Goal: Navigation & Orientation: Find specific page/section

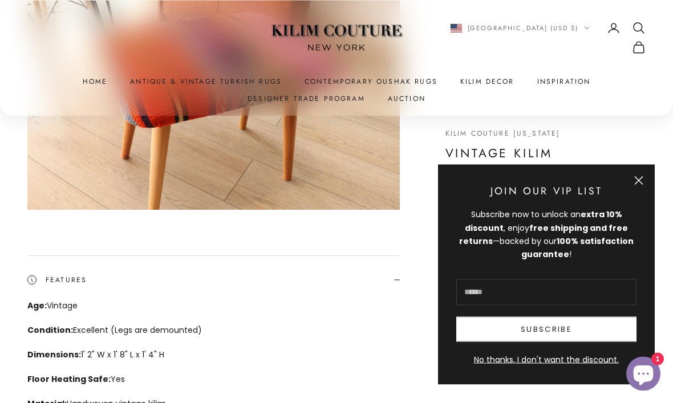
scroll to position [168, 0]
click at [641, 185] on button "Close" at bounding box center [638, 180] width 9 height 9
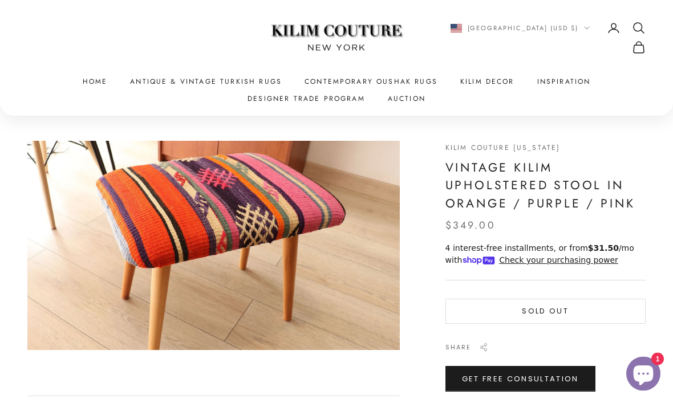
scroll to position [0, 0]
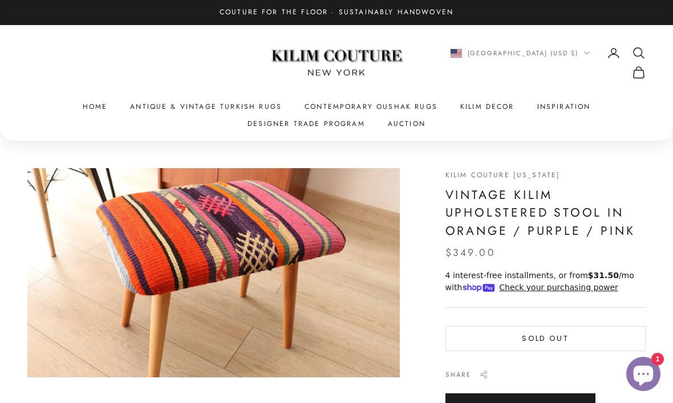
click at [224, 110] on link "Antique & Vintage Turkish Rugs" at bounding box center [206, 106] width 152 height 11
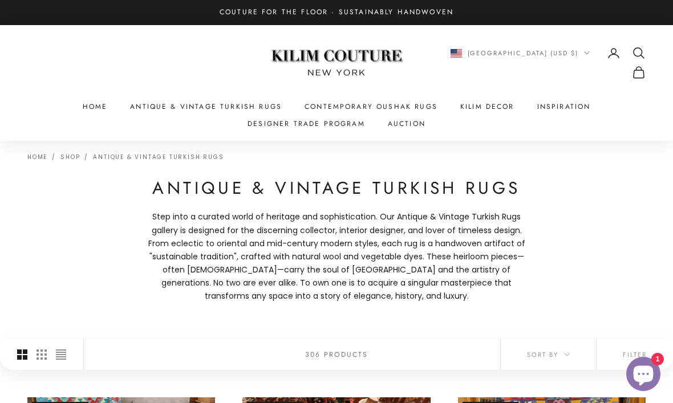
click at [488, 111] on summary "Kilim Decor" at bounding box center [487, 106] width 54 height 11
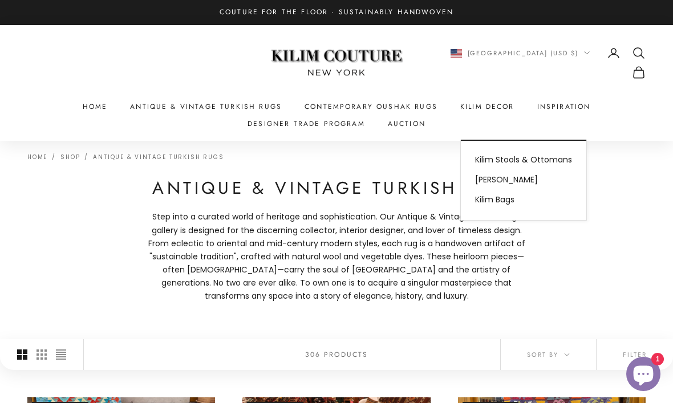
click at [564, 160] on link "Kilim Stools & Ottomans" at bounding box center [524, 160] width 126 height 20
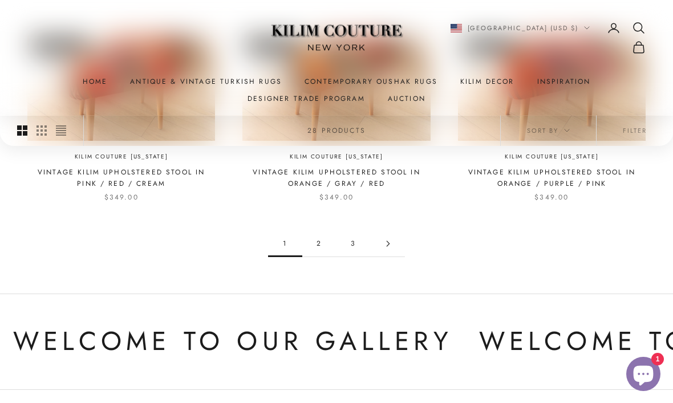
scroll to position [962, 0]
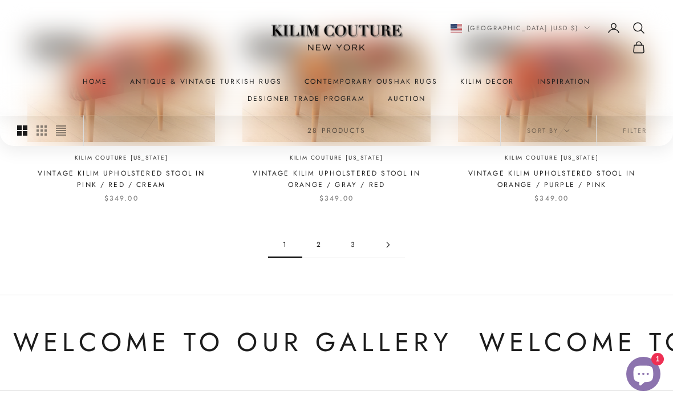
click at [318, 238] on link "2" at bounding box center [319, 245] width 34 height 26
